Goal: Understand process/instructions: Learn how to perform a task or action

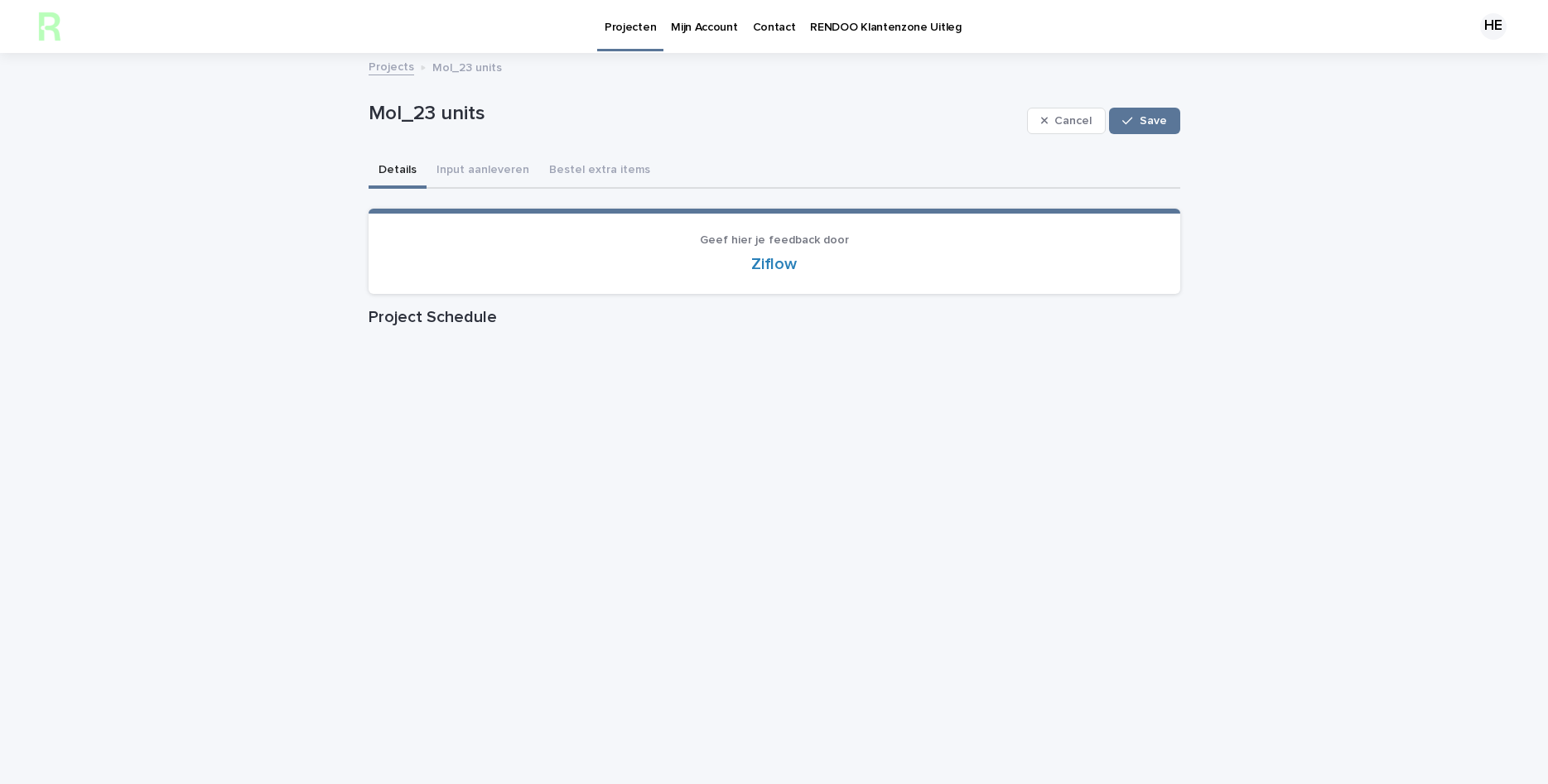
click at [390, 65] on link "Projects" at bounding box center [391, 65] width 45 height 19
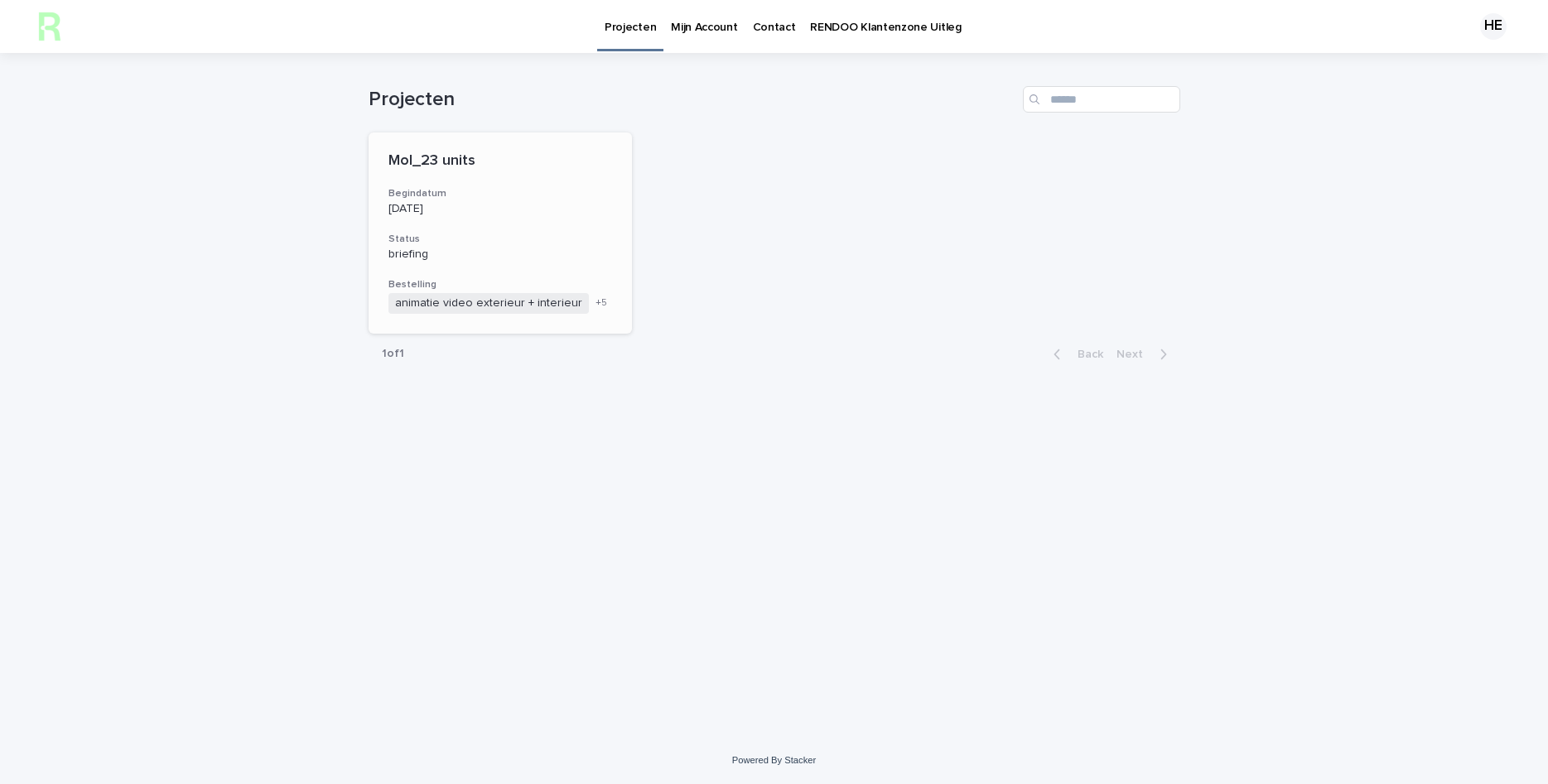
click at [460, 301] on span "animatie video exterieur + interieur" at bounding box center [489, 303] width 201 height 21
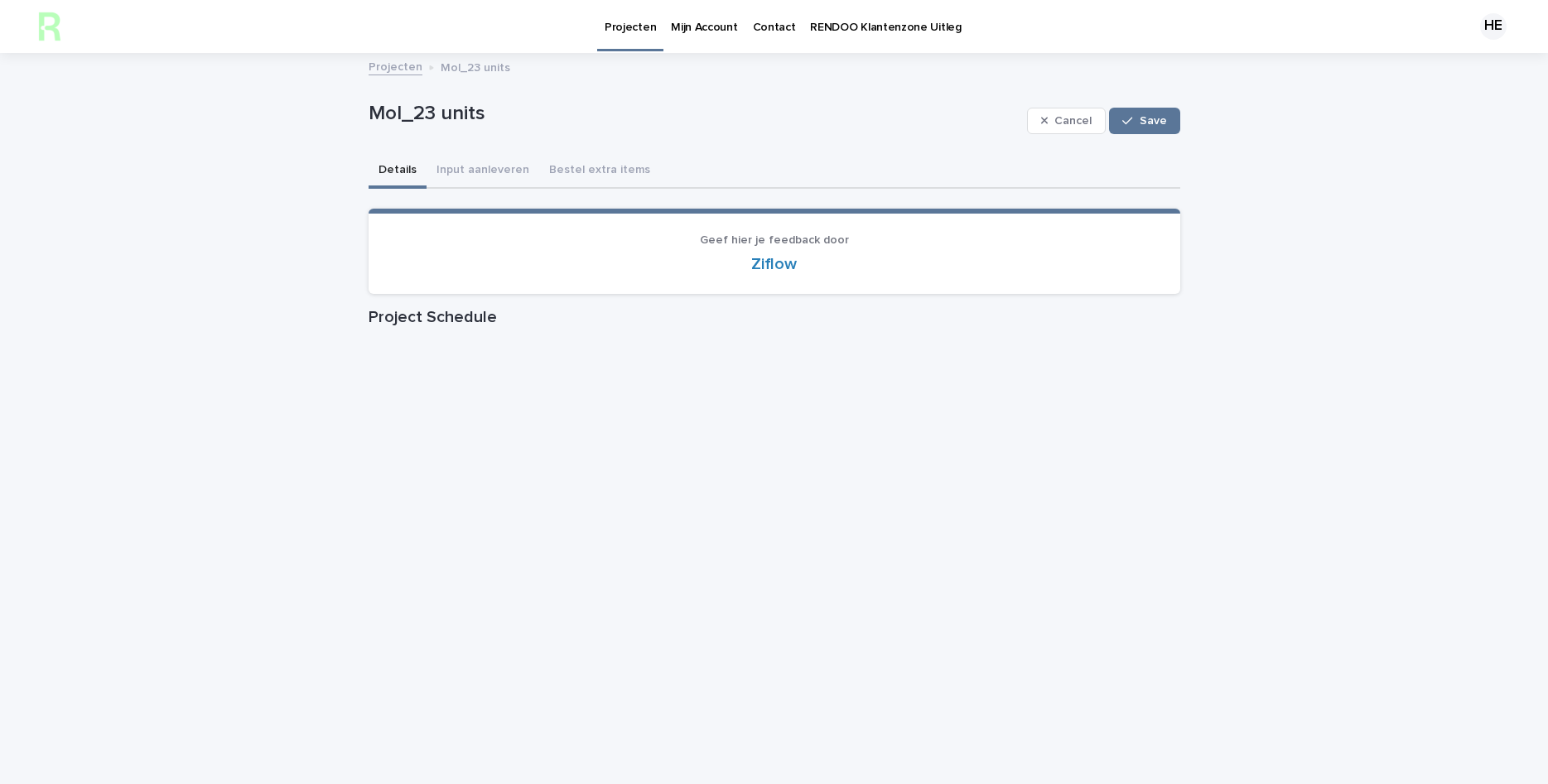
click at [700, 32] on p "Mijn Account" at bounding box center [703, 17] width 66 height 34
click at [378, 65] on link "Projects" at bounding box center [391, 65] width 45 height 19
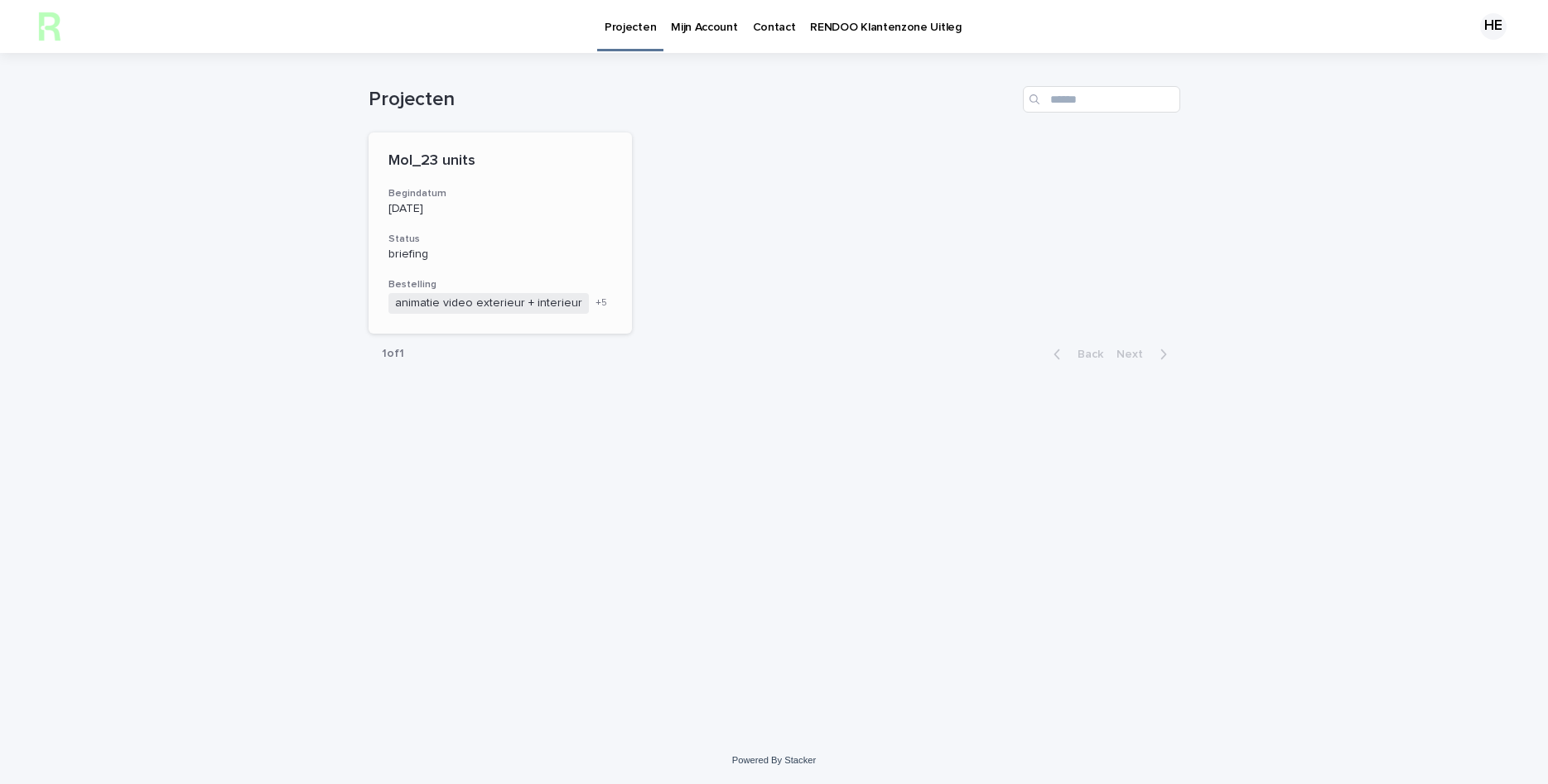
click at [433, 206] on p "[DATE]" at bounding box center [500, 209] width 224 height 14
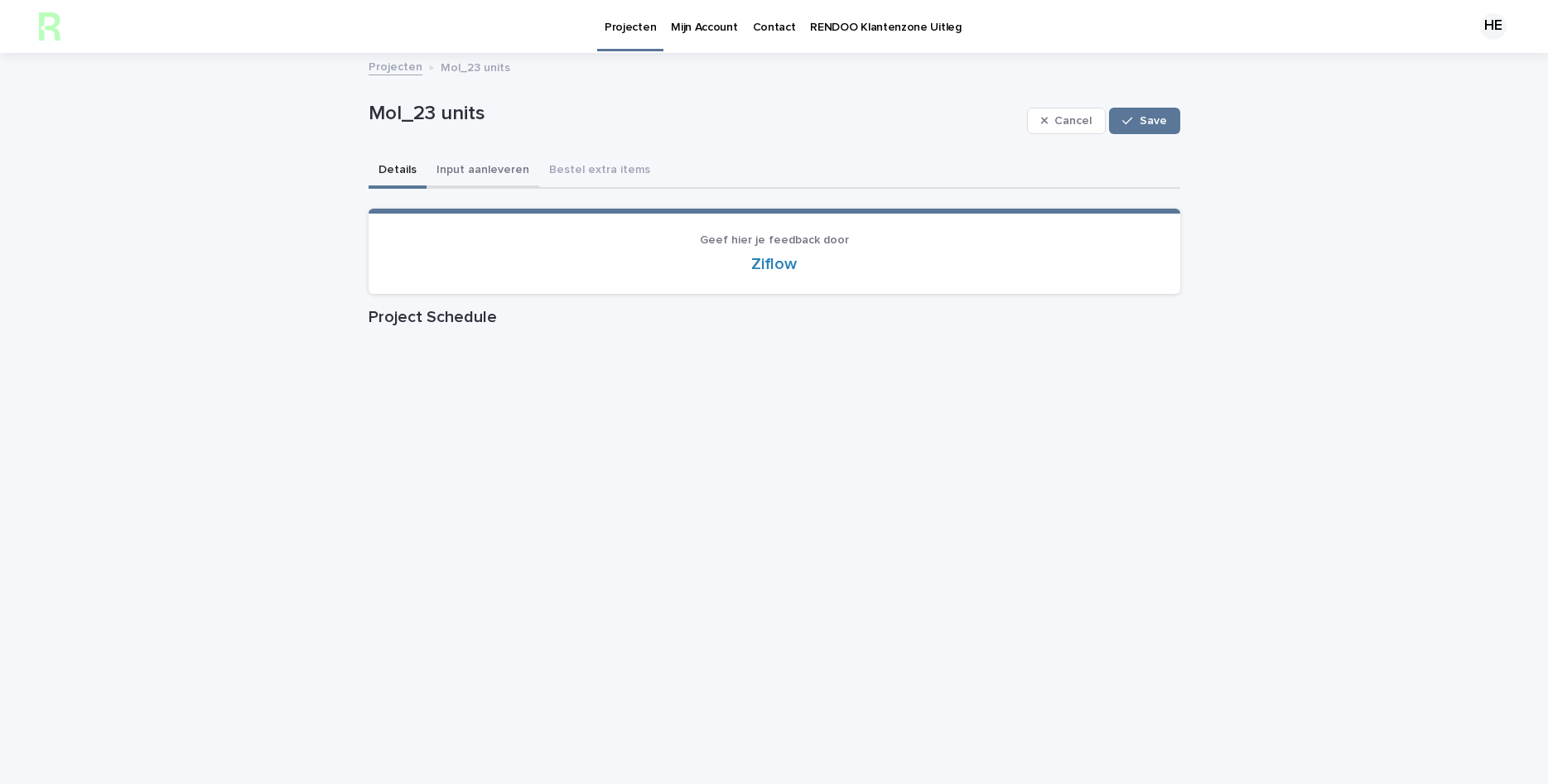
click at [492, 174] on button "Input aanleveren" at bounding box center [483, 170] width 112 height 34
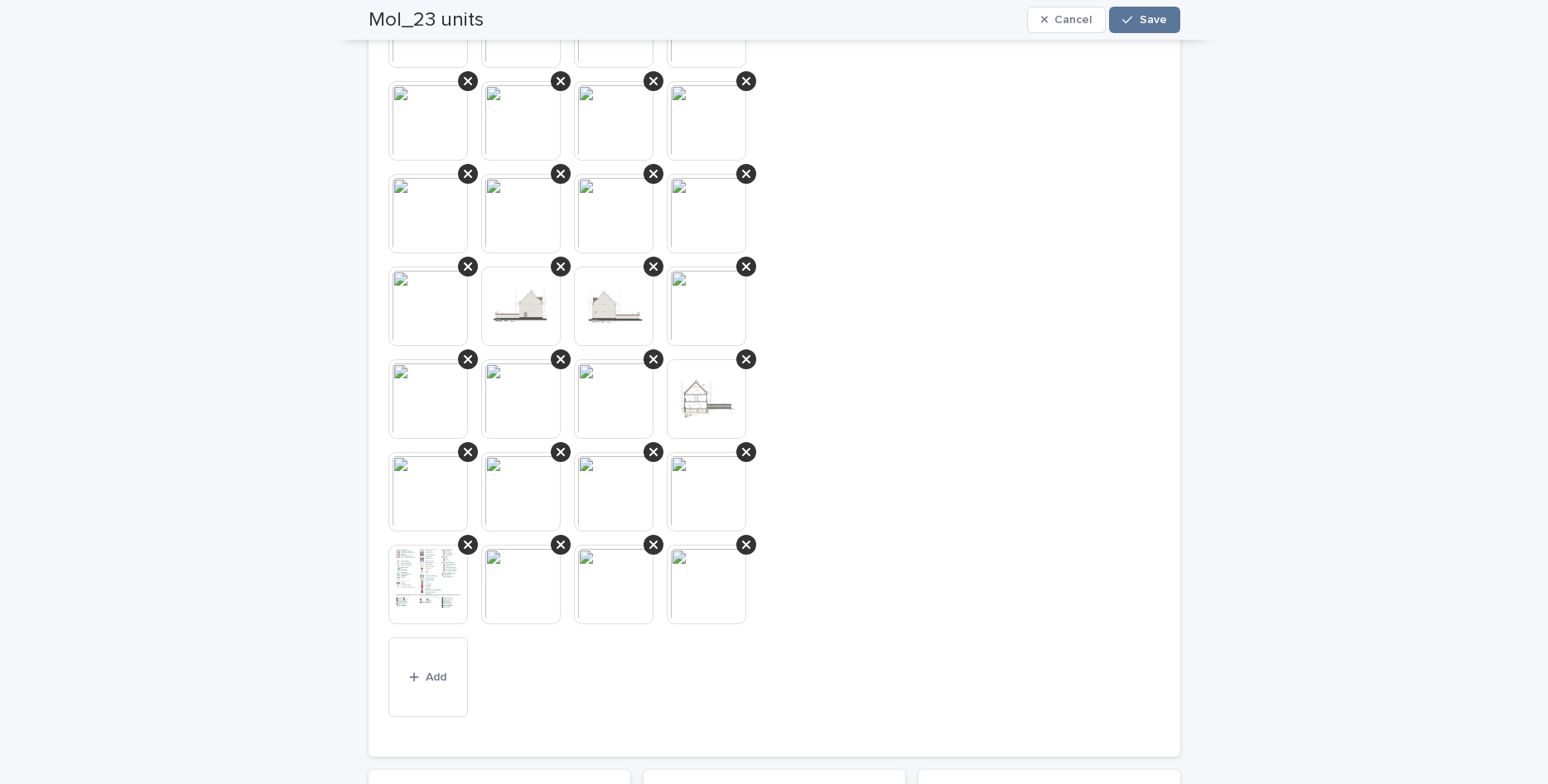
scroll to position [5966, 0]
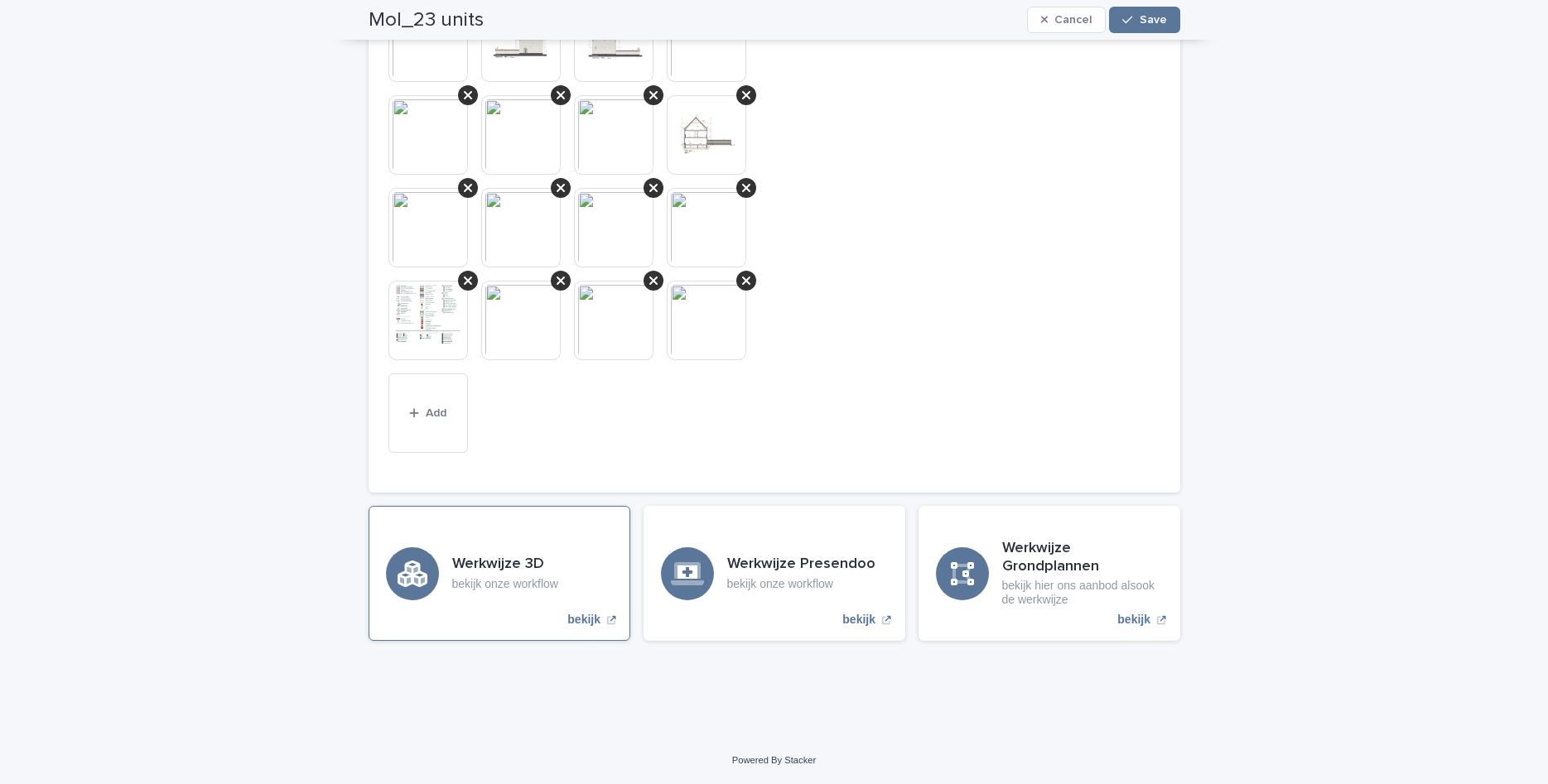
click at [476, 576] on div "Werkwijze 3D bekijk onze workflow" at bounding box center [505, 572] width 106 height 34
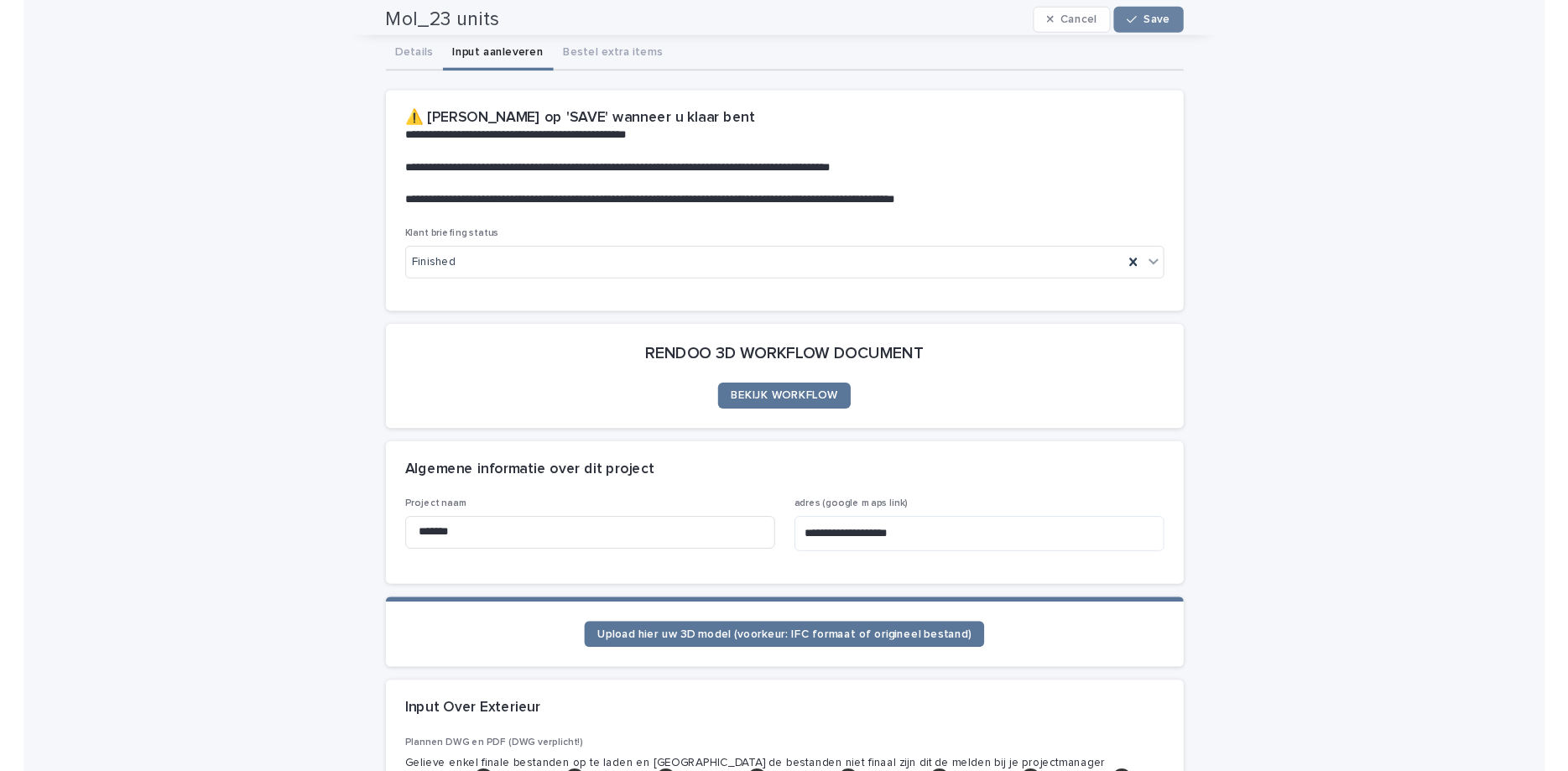
scroll to position [0, 0]
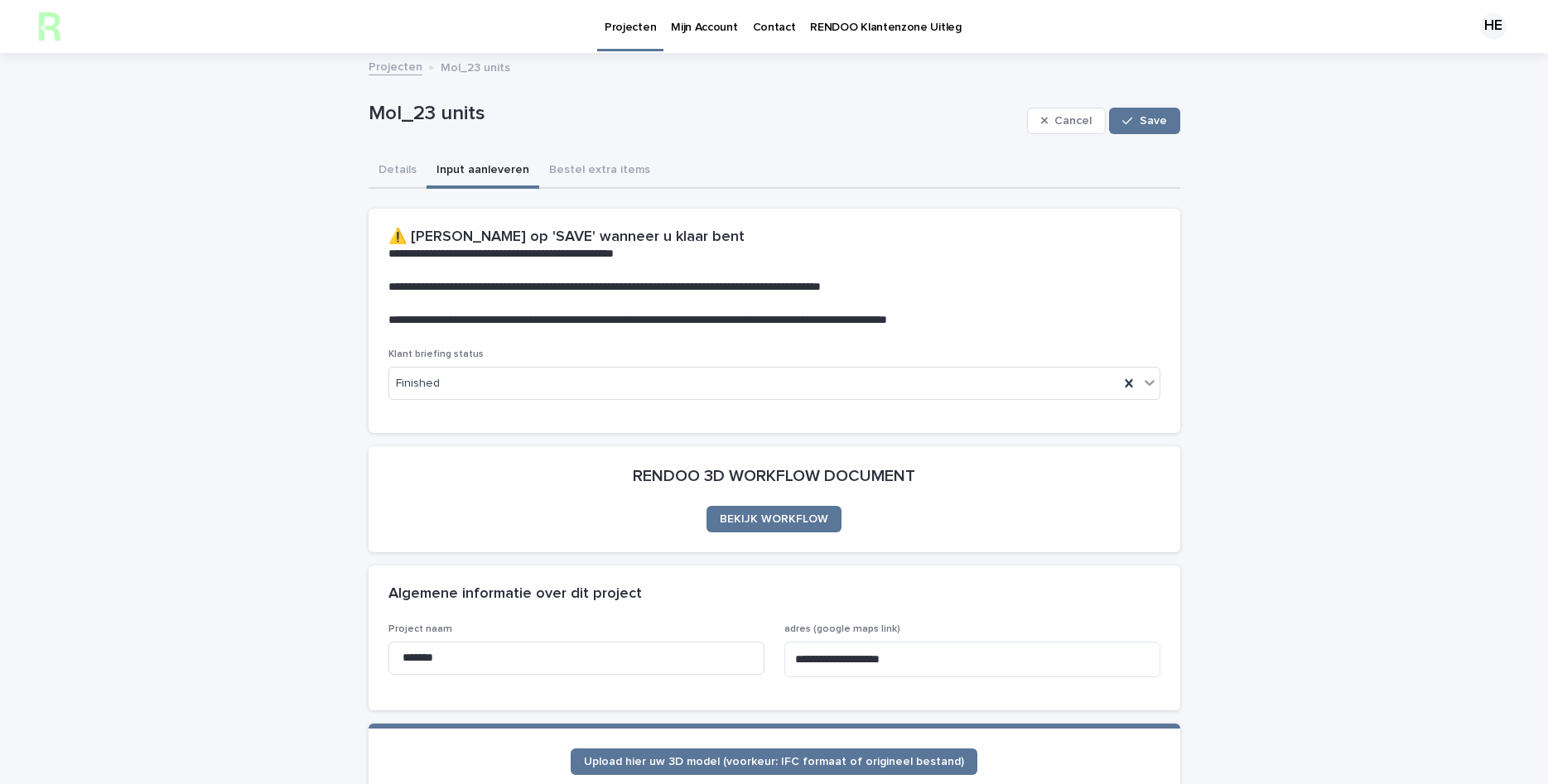
click at [701, 28] on p "Mijn Account" at bounding box center [703, 17] width 66 height 34
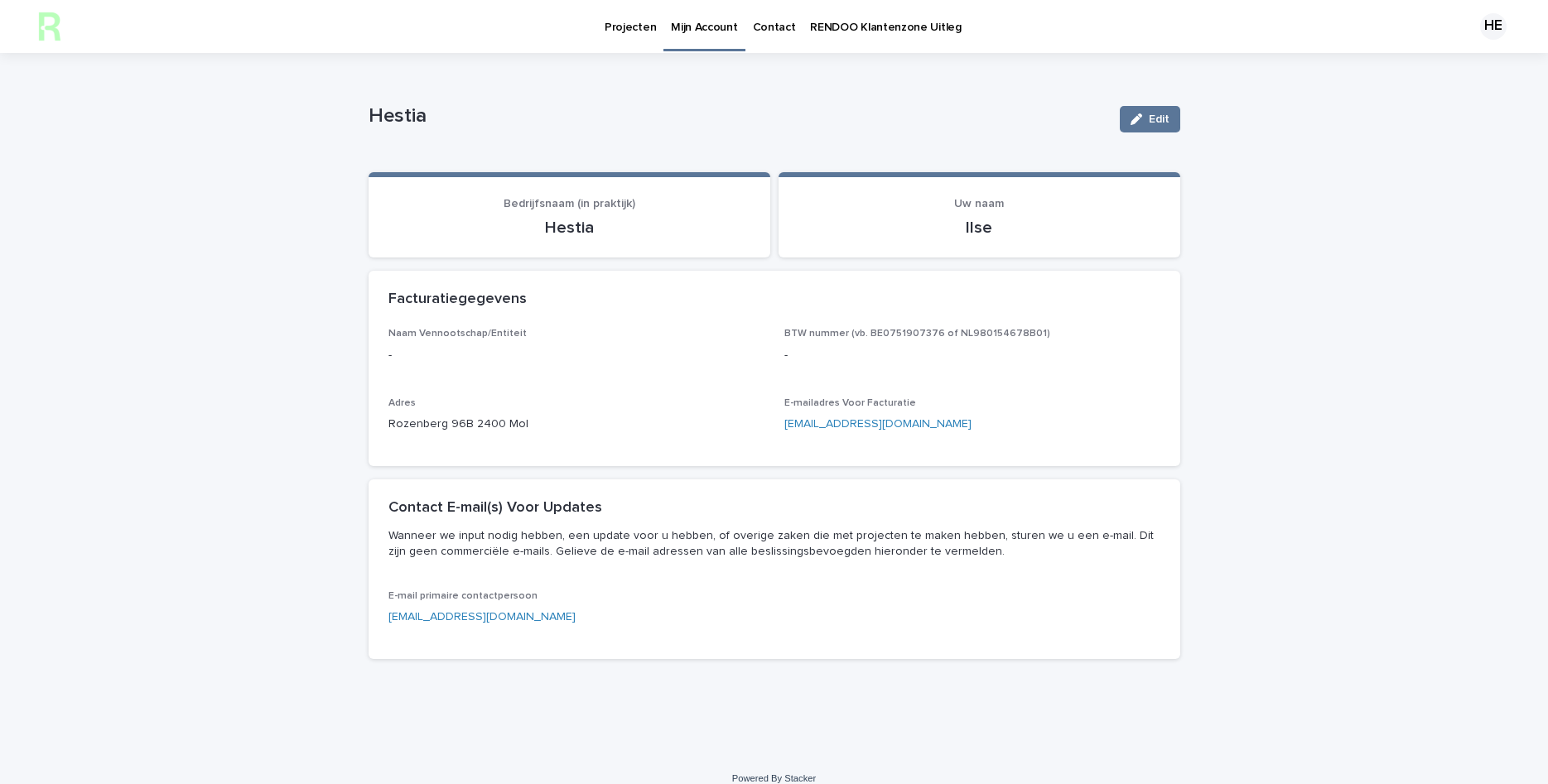
click at [766, 33] on p "Contact" at bounding box center [774, 17] width 43 height 34
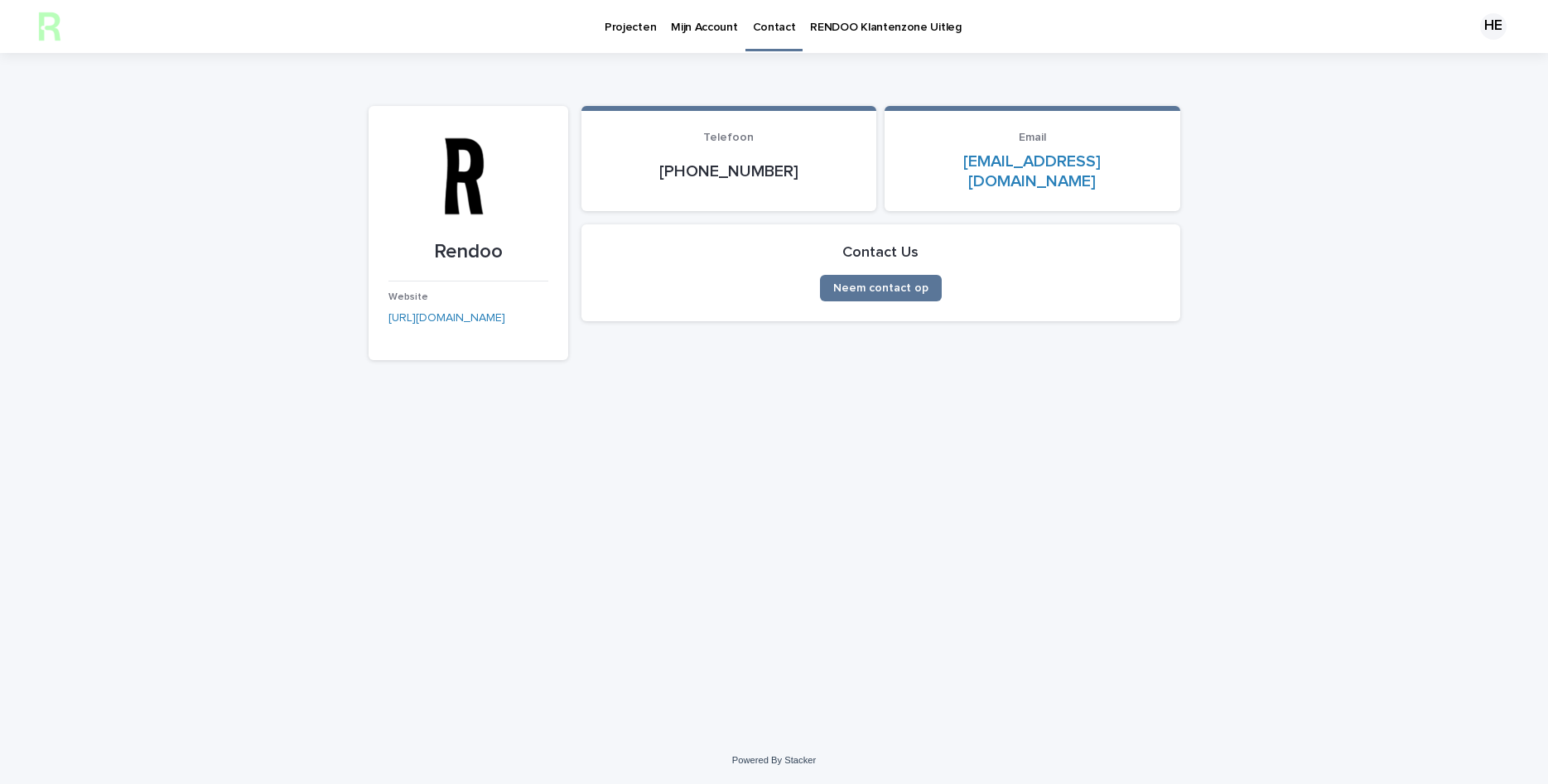
click at [884, 25] on p "RENDOO Klantenzone Uitleg" at bounding box center [886, 17] width 151 height 34
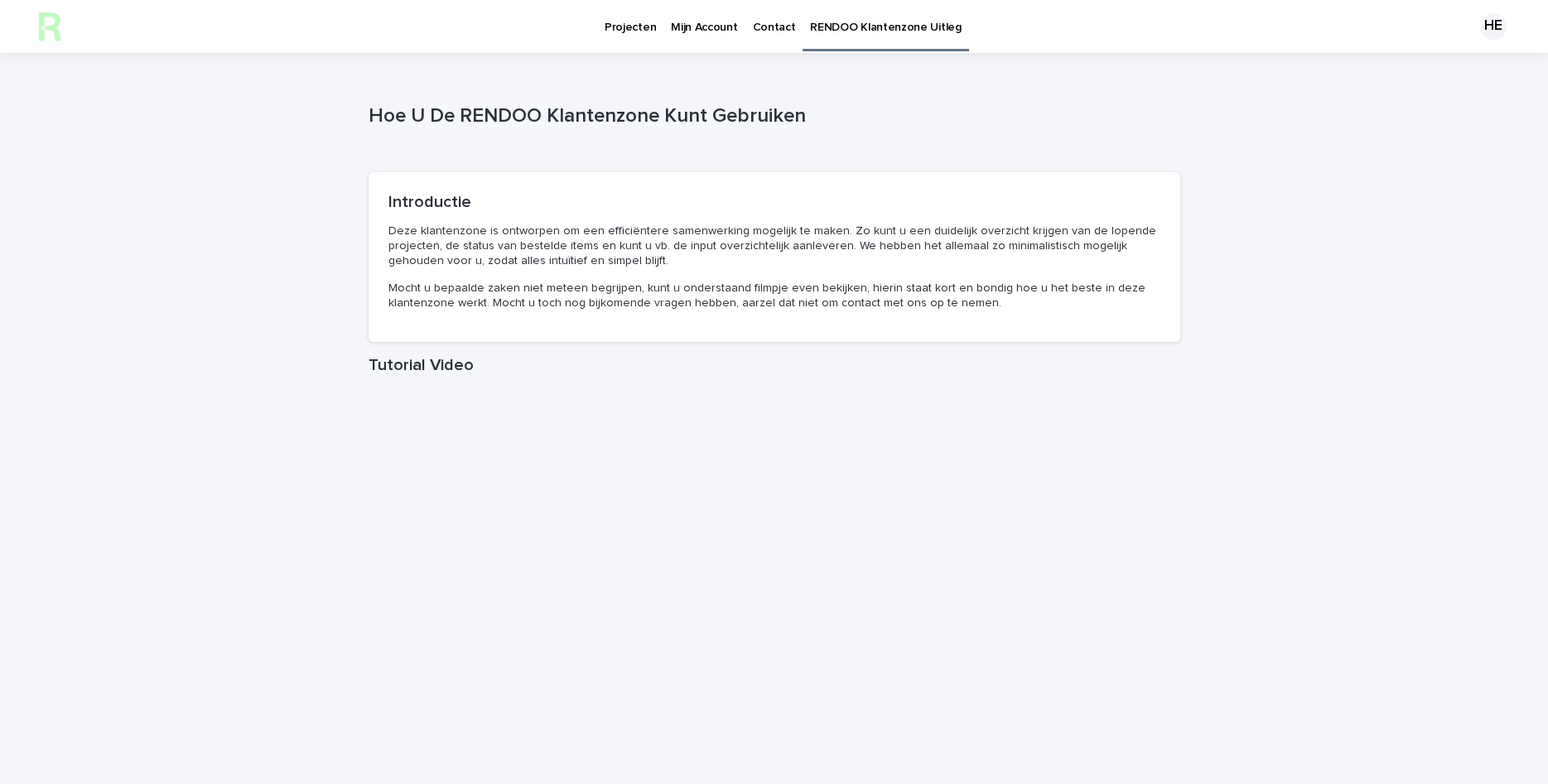
click at [1492, 18] on div "HE" at bounding box center [1493, 27] width 27 height 27
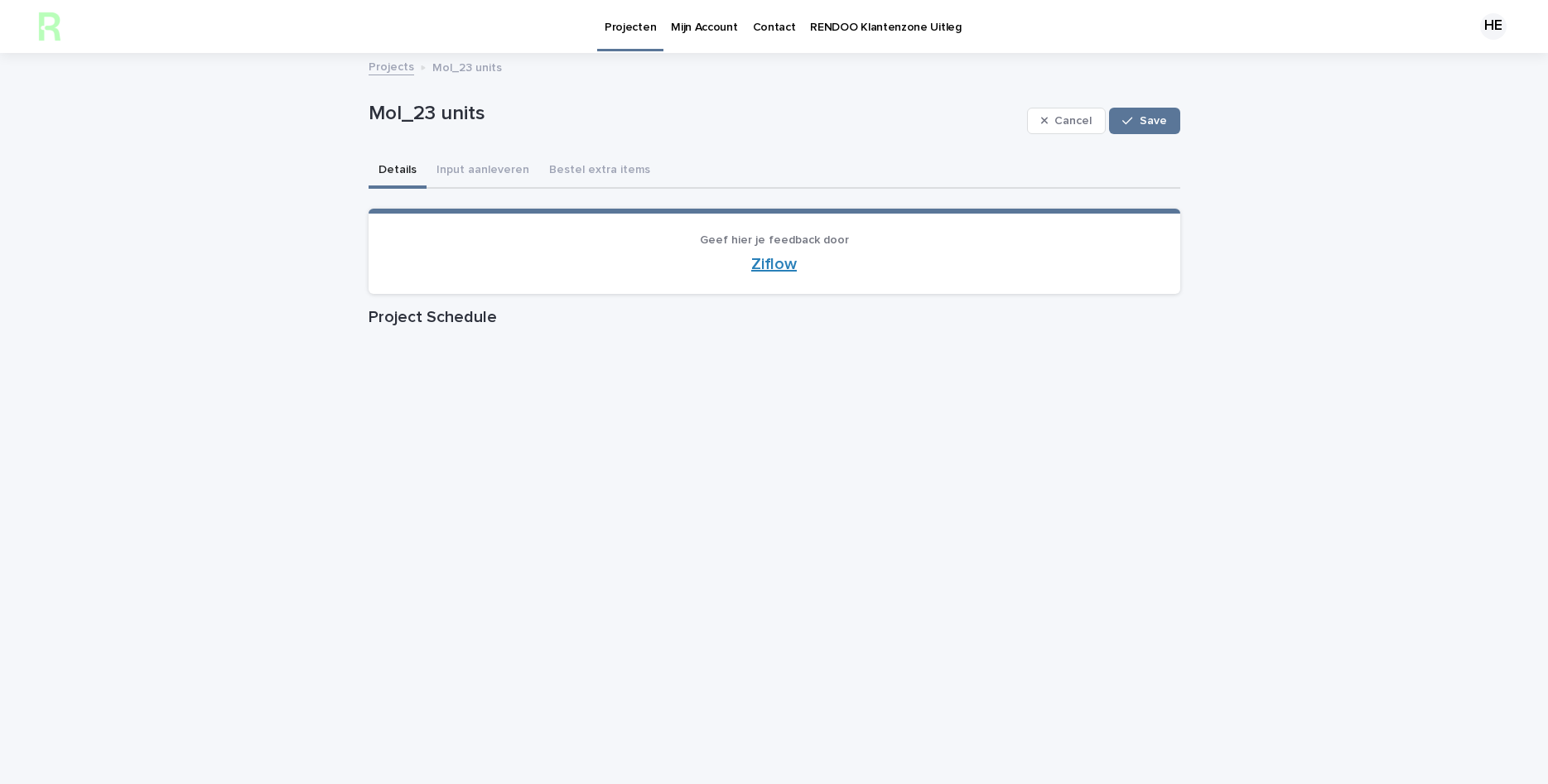
click at [772, 266] on link "Ziflow" at bounding box center [774, 264] width 45 height 17
